Goal: Information Seeking & Learning: Learn about a topic

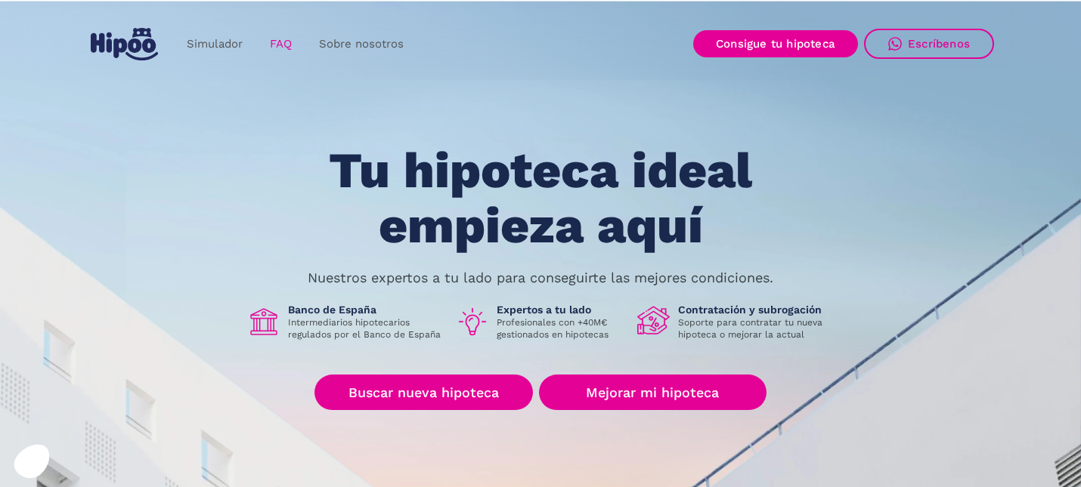
click at [284, 42] on link "FAQ" at bounding box center [280, 43] width 49 height 29
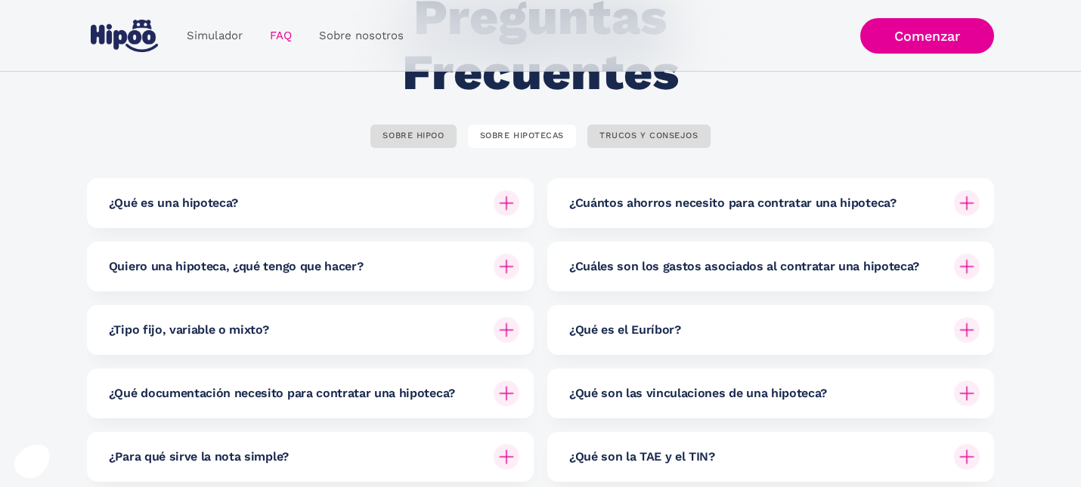
scroll to position [135, 0]
click at [396, 138] on div "SOBRE HIPOO" at bounding box center [412, 136] width 61 height 11
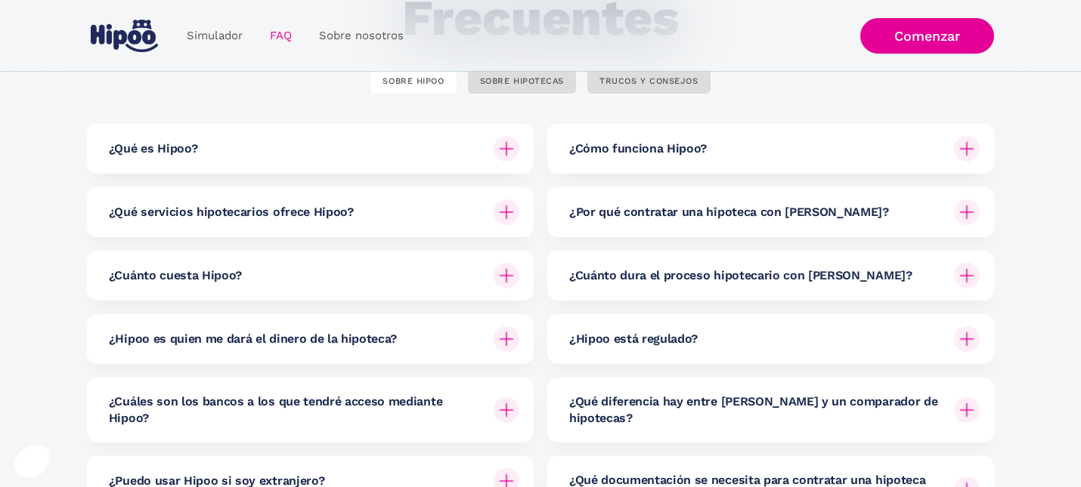
scroll to position [193, 0]
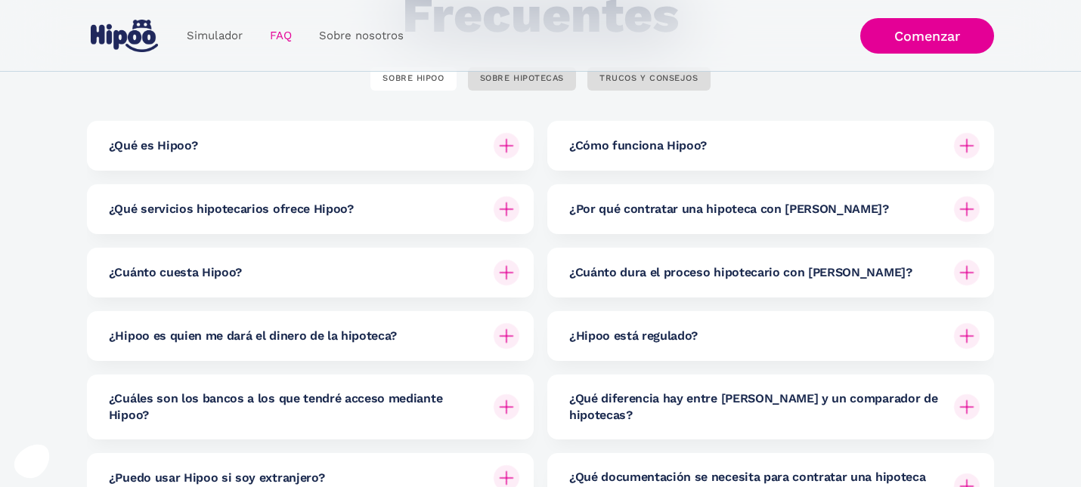
click at [147, 270] on h6 "¿Cuánto cuesta Hipoo?" at bounding box center [175, 272] width 133 height 17
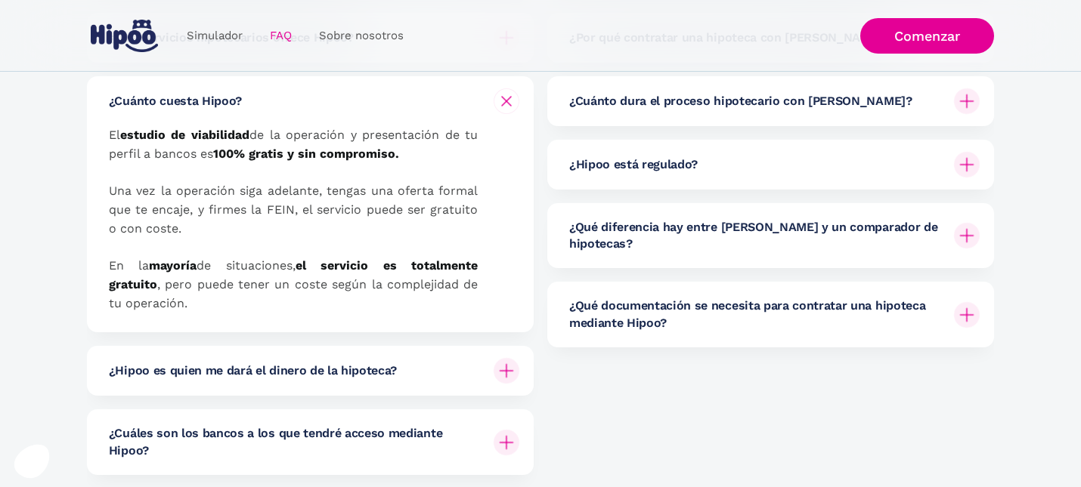
scroll to position [390, 0]
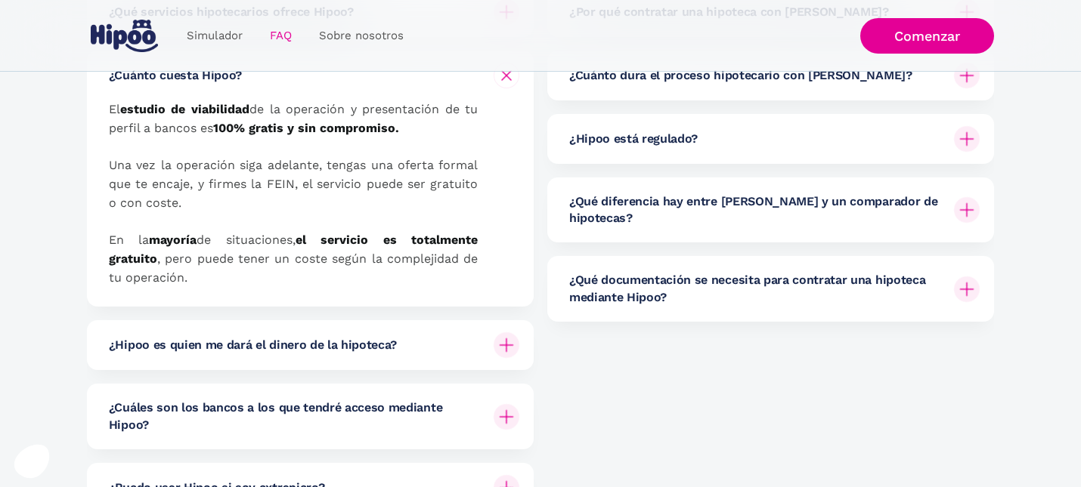
click at [220, 345] on h6 "¿Hipoo es quien me dará el dinero de la hipoteca?" at bounding box center [253, 345] width 288 height 17
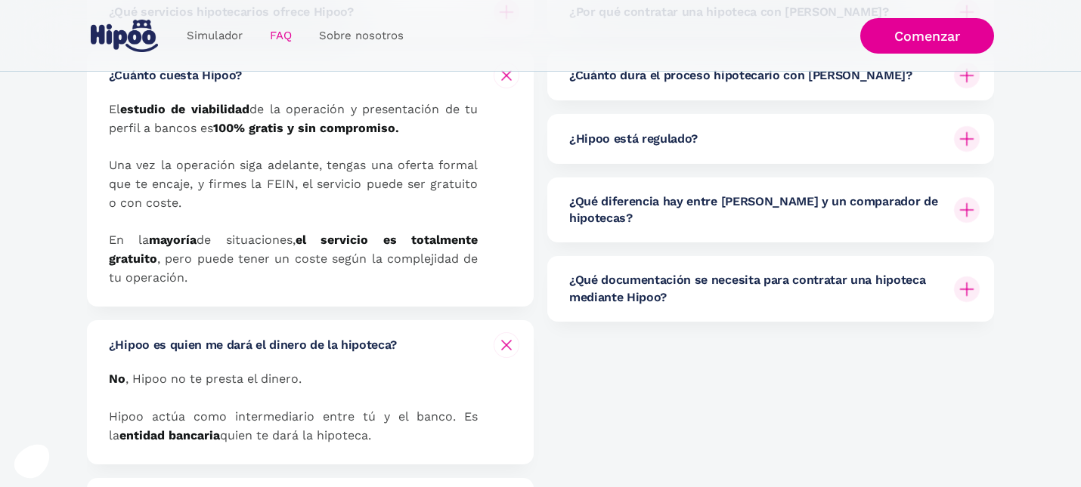
click at [220, 345] on h6 "¿Hipoo es quien me dará el dinero de la hipoteca?" at bounding box center [253, 345] width 288 height 17
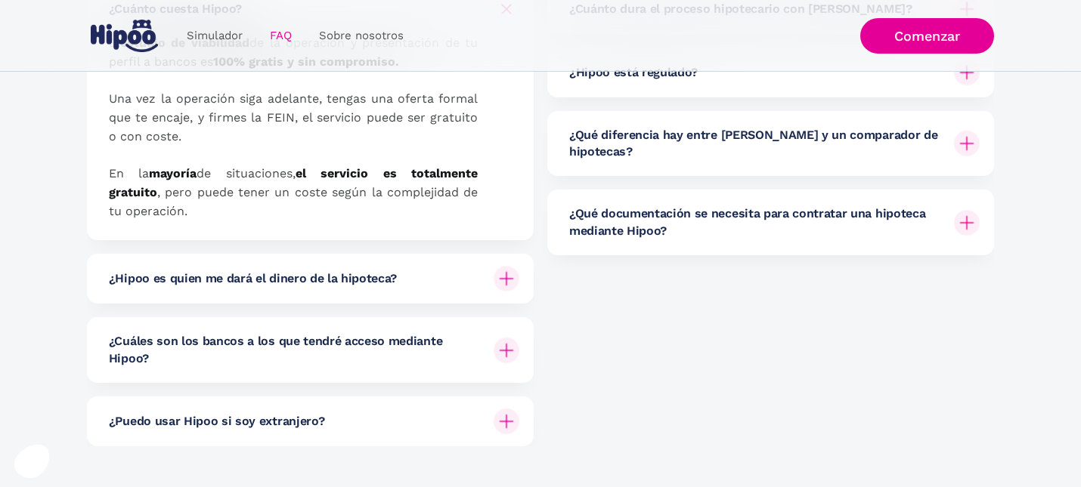
scroll to position [457, 0]
click at [153, 345] on h6 "¿Cuáles son los bancos a los que tendré acceso mediante Hipoo?" at bounding box center [295, 349] width 373 height 34
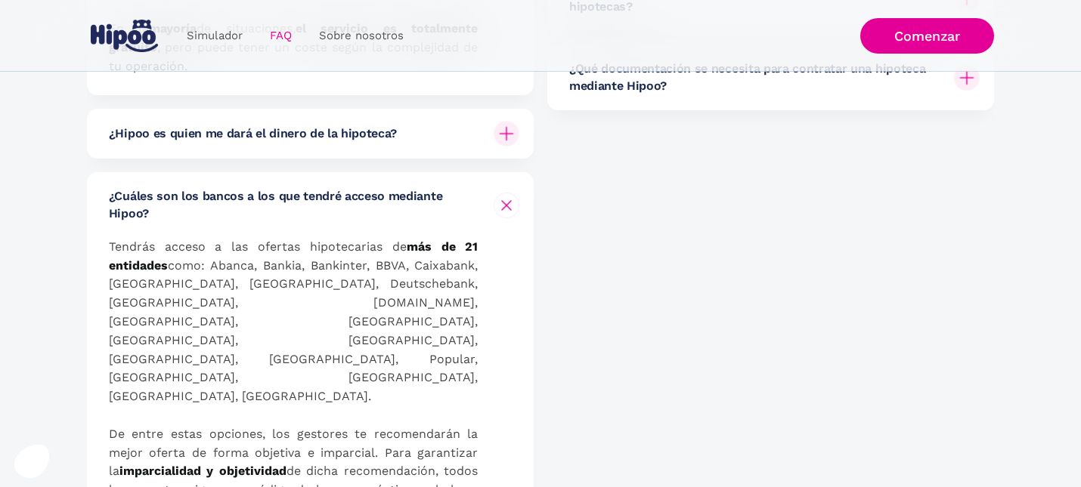
scroll to position [603, 0]
click at [148, 219] on h6 "¿Cuáles son los bancos a los que tendré acceso mediante Hipoo?" at bounding box center [295, 204] width 373 height 34
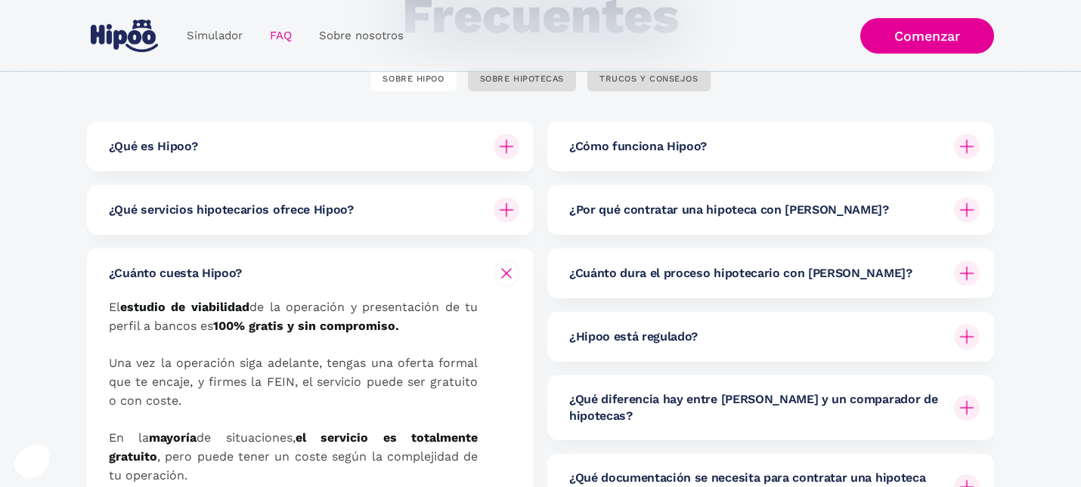
scroll to position [174, 0]
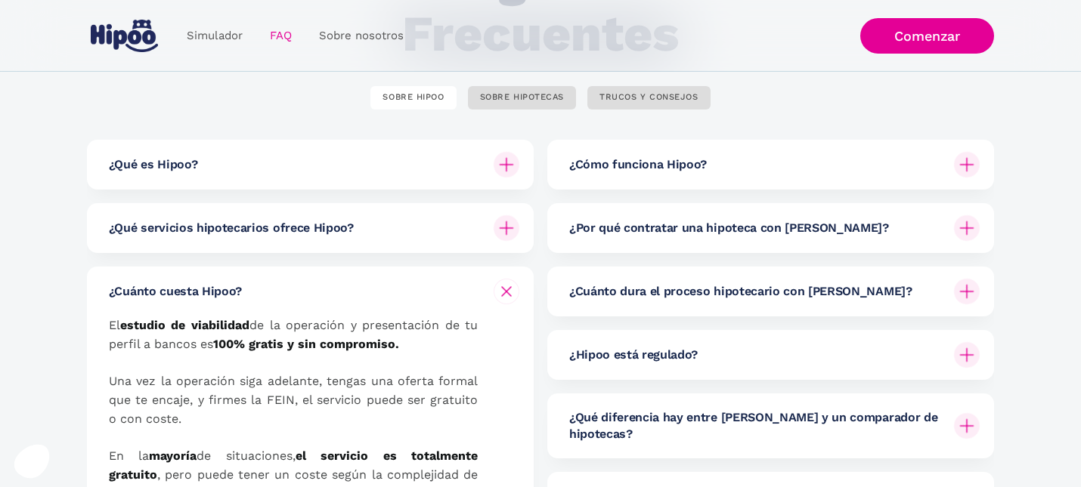
click at [586, 155] on div "¿Cómo funciona Hipoo?" at bounding box center [774, 165] width 410 height 50
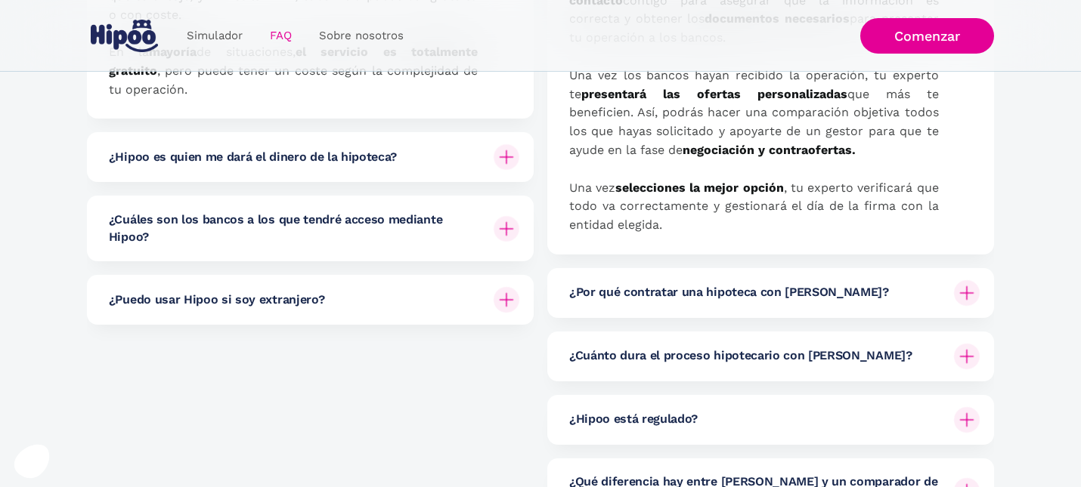
scroll to position [580, 0]
click at [593, 314] on div "¿Por qué contratar una hipoteca con Hipoo?" at bounding box center [774, 292] width 410 height 50
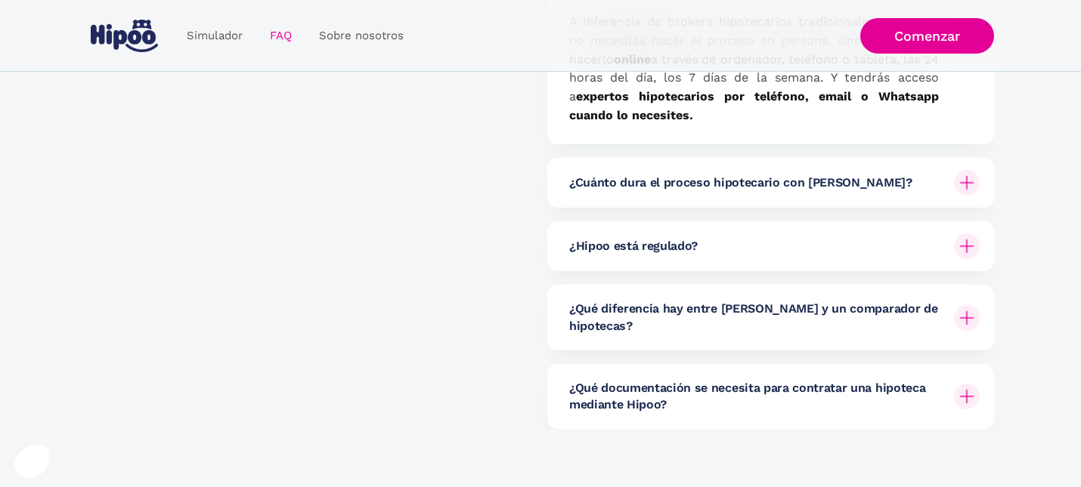
scroll to position [1037, 0]
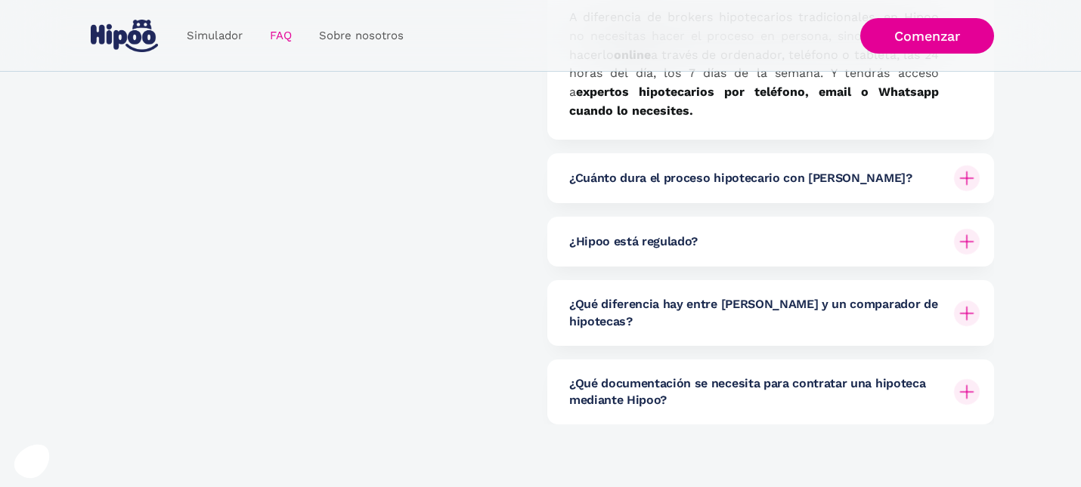
click at [620, 192] on div "¿Cuánto dura el proceso hipotecario con Hipoo?" at bounding box center [774, 178] width 410 height 50
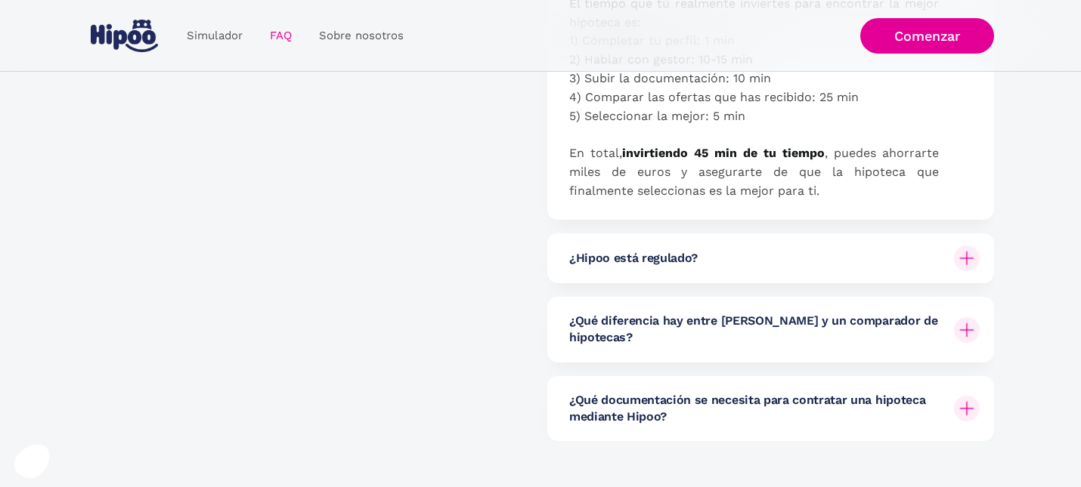
scroll to position [1472, 0]
click at [716, 256] on div "¿Hipoo está regulado?" at bounding box center [774, 258] width 410 height 50
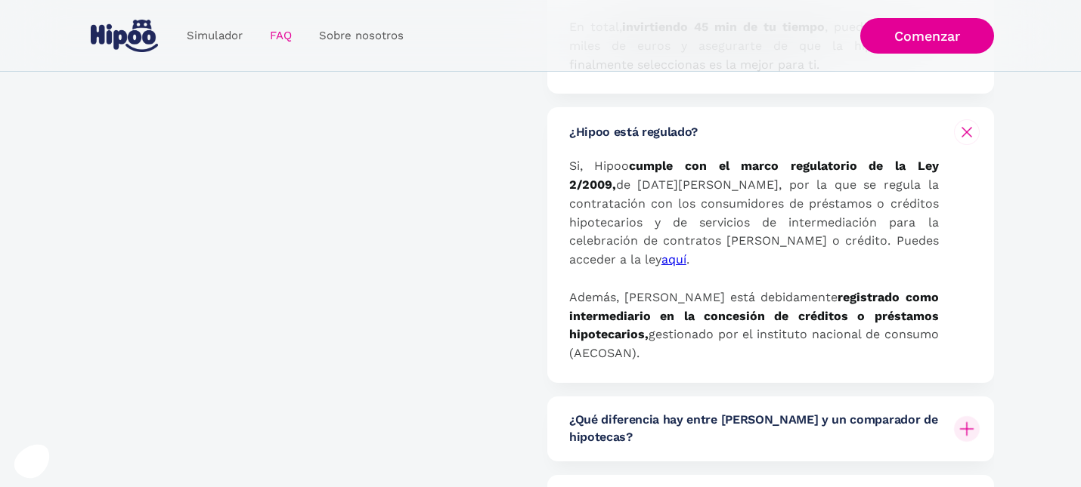
scroll to position [1614, 0]
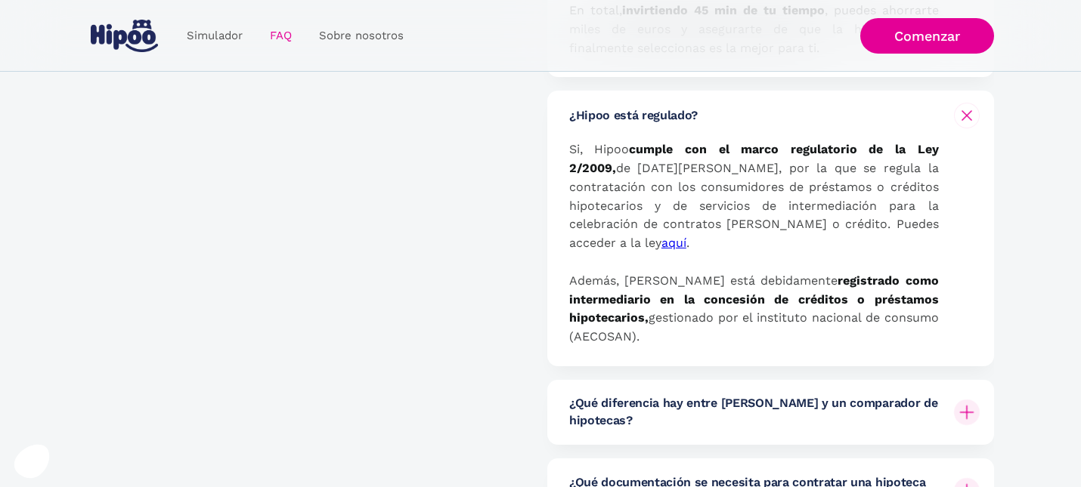
click at [649, 395] on h6 "¿Qué diferencia hay entre Hipoo y un comparador de hipotecas?" at bounding box center [755, 412] width 373 height 34
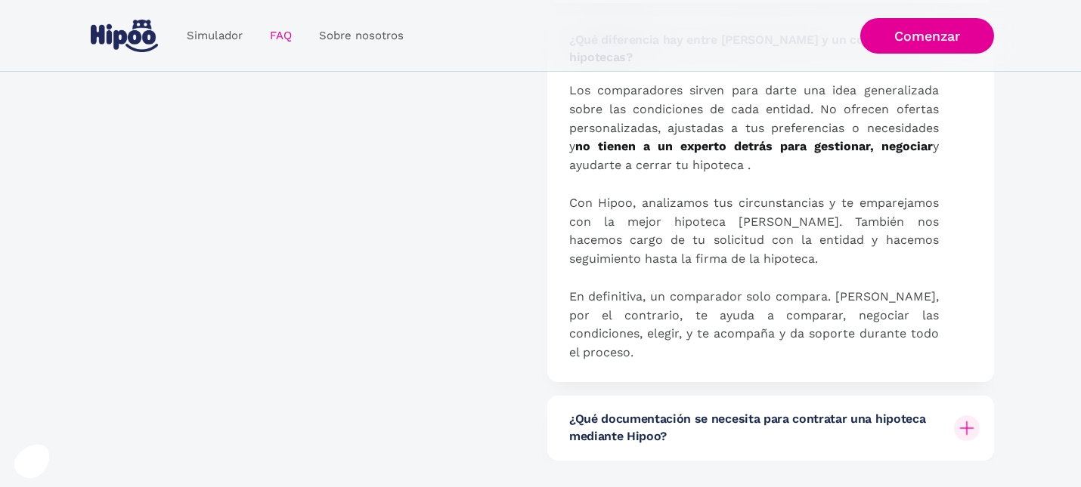
scroll to position [1979, 0]
click at [608, 410] on h6 "¿Qué documentación se necesita para contratar una hipoteca mediante Hipoo?" at bounding box center [755, 427] width 373 height 34
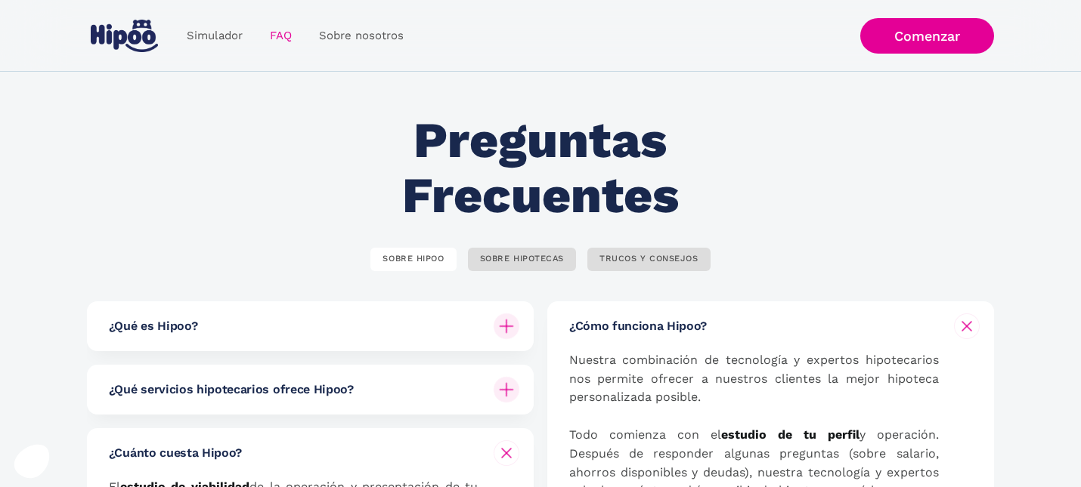
scroll to position [0, 0]
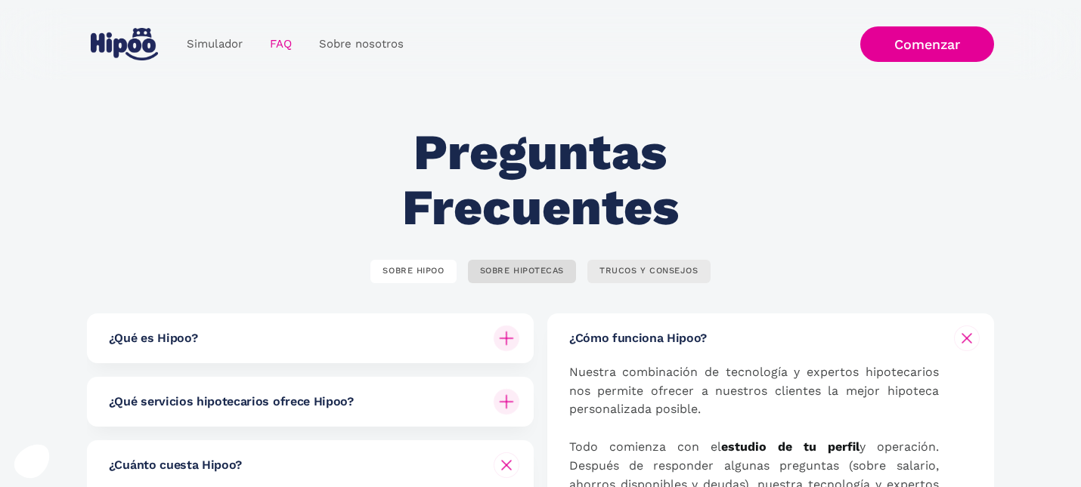
click at [651, 270] on div "TRUCOS Y CONSEJOS" at bounding box center [648, 271] width 99 height 11
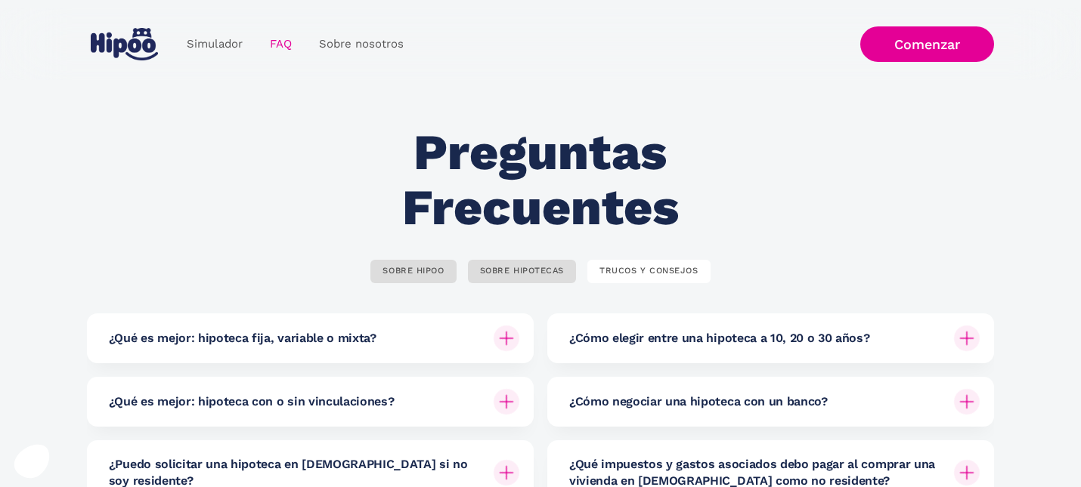
click at [271, 336] on h6 "¿Qué es mejor: hipoteca fija, variable o mixta?" at bounding box center [242, 338] width 267 height 17
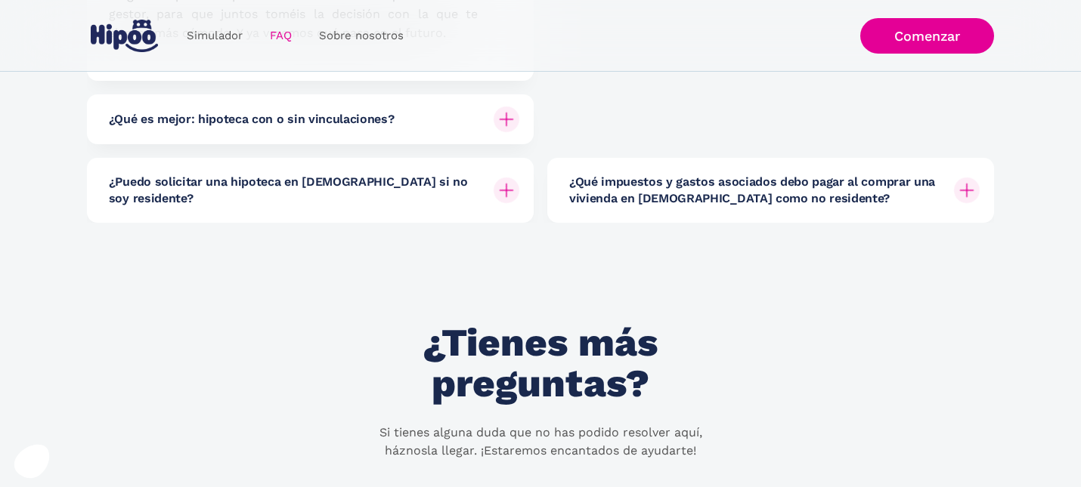
scroll to position [1730, 0]
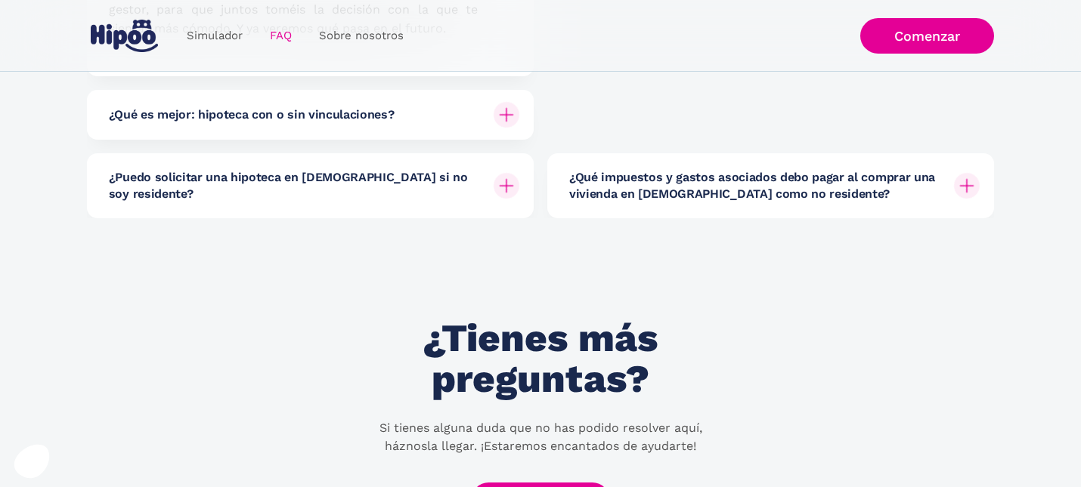
click at [226, 123] on div "¿Qué es mejor: hipoteca con o sin vinculaciones?" at bounding box center [314, 115] width 410 height 50
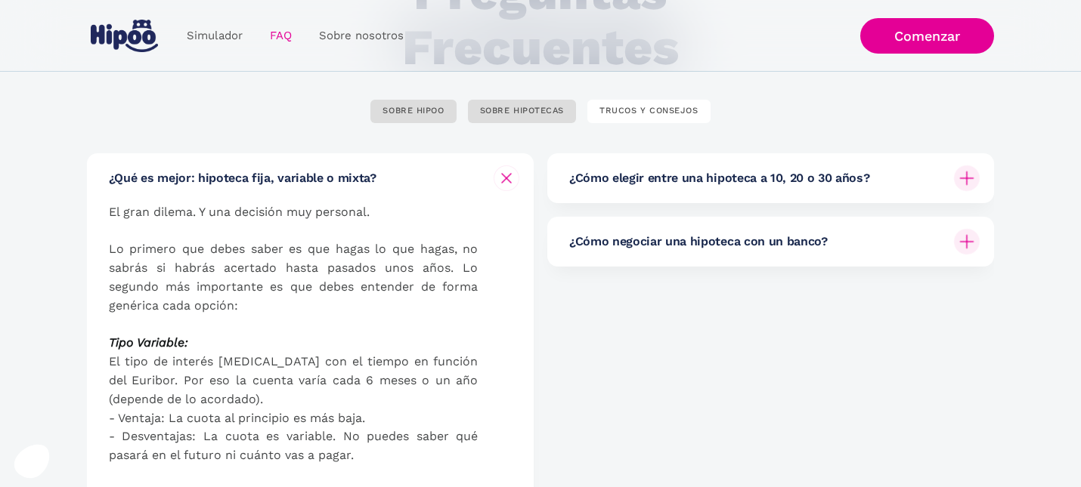
scroll to position [157, 0]
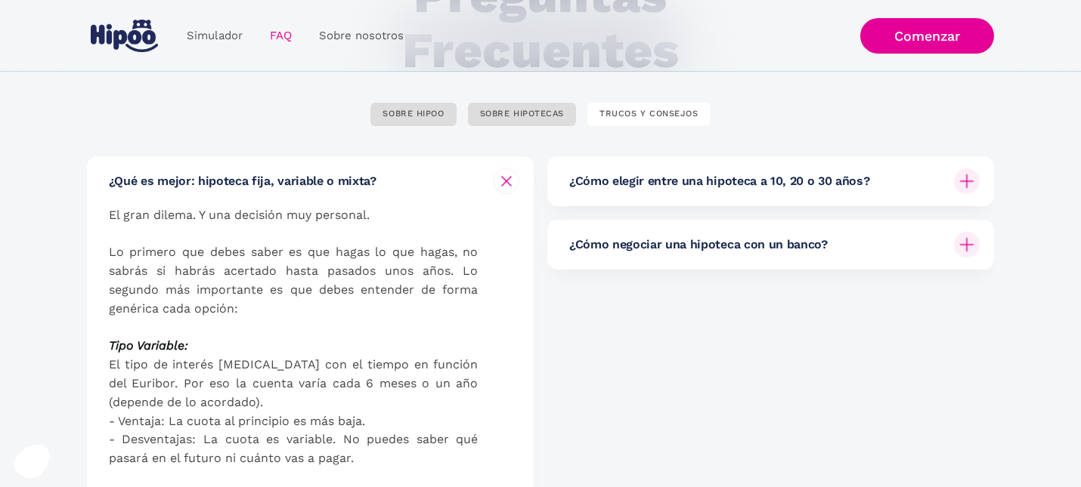
click at [627, 204] on div "¿Cómo elegir entre una hipoteca a 10, 20 o 30 años?" at bounding box center [774, 181] width 410 height 50
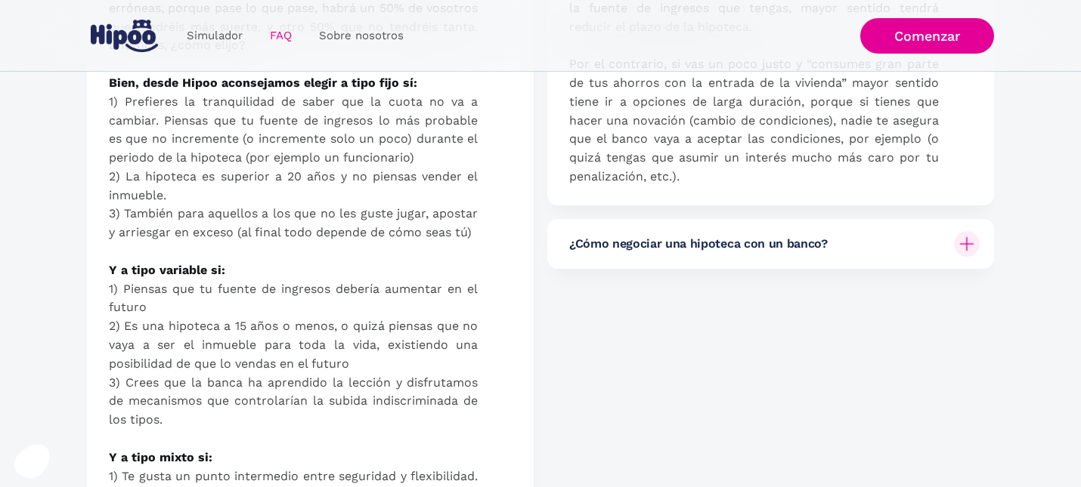
scroll to position [1022, 0]
click at [654, 258] on div "¿Cómo negociar una hipoteca con un banco?" at bounding box center [774, 243] width 410 height 50
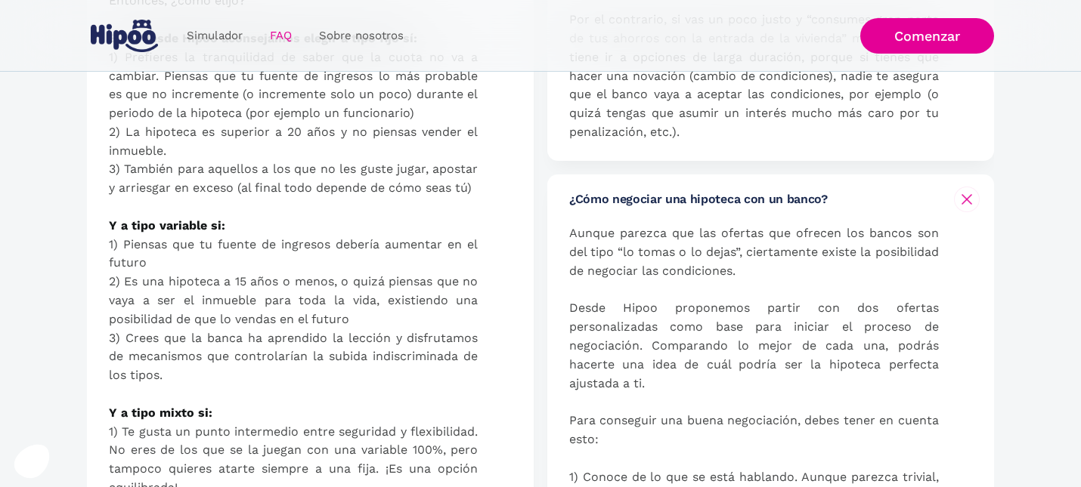
scroll to position [0, 0]
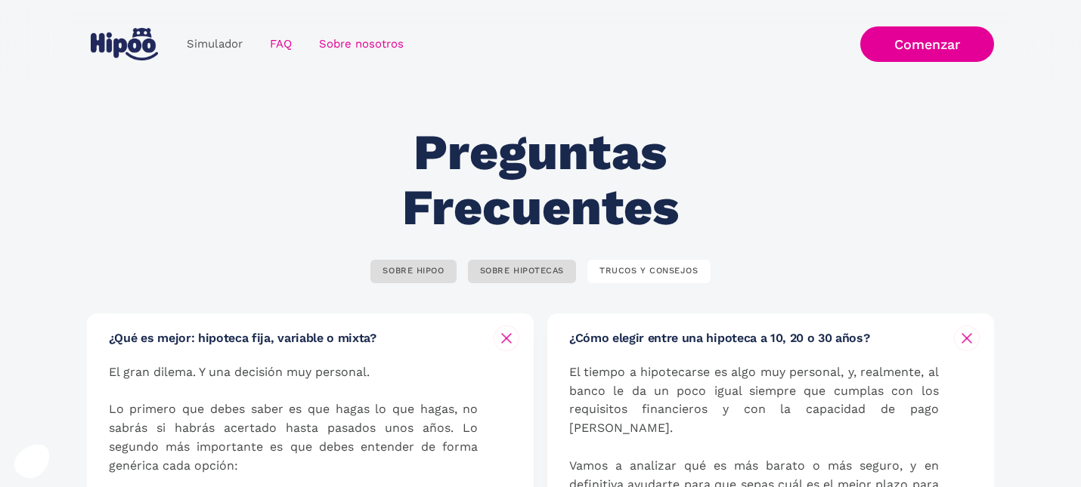
click at [362, 42] on link "Sobre nosotros" at bounding box center [361, 43] width 112 height 29
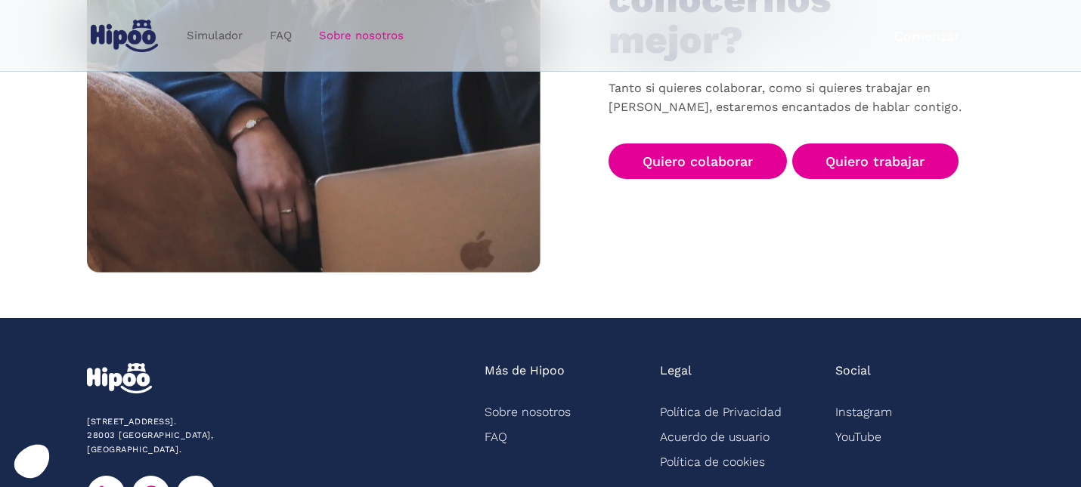
scroll to position [2562, 0]
